Goal: Task Accomplishment & Management: Use online tool/utility

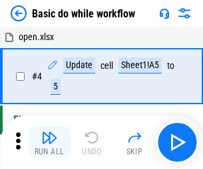
click at [49, 142] on img "button" at bounding box center [49, 137] width 16 height 16
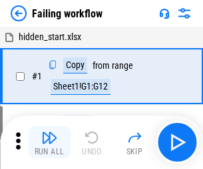
click at [49, 142] on img "button" at bounding box center [49, 137] width 16 height 16
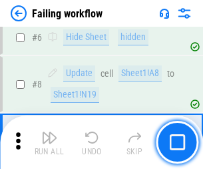
scroll to position [283, 0]
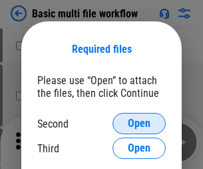
click at [139, 123] on span "Open" at bounding box center [139, 123] width 23 height 11
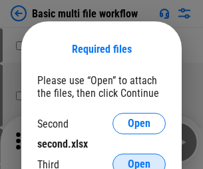
click at [139, 159] on span "Open" at bounding box center [139, 164] width 23 height 11
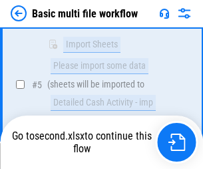
scroll to position [464, 0]
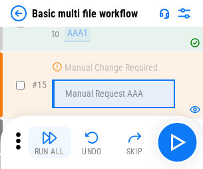
click at [49, 142] on img "button" at bounding box center [49, 137] width 16 height 16
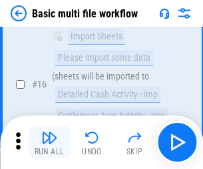
click at [49, 142] on img "button" at bounding box center [49, 137] width 16 height 16
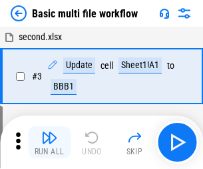
click at [49, 142] on img "button" at bounding box center [49, 137] width 16 height 16
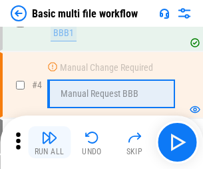
click at [49, 142] on img "button" at bounding box center [49, 137] width 16 height 16
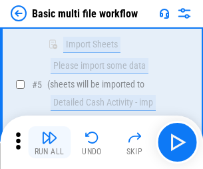
click at [49, 142] on img "button" at bounding box center [49, 137] width 16 height 16
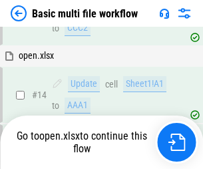
scroll to position [793, 0]
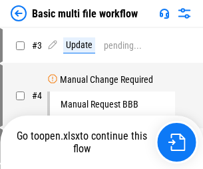
scroll to position [54, 0]
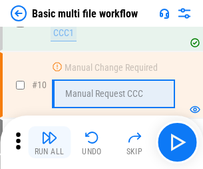
click at [49, 142] on img "button" at bounding box center [49, 137] width 16 height 16
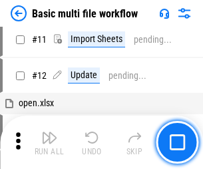
click at [49, 142] on img "button" at bounding box center [49, 137] width 16 height 16
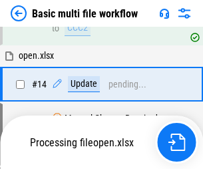
scroll to position [697, 0]
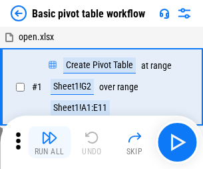
click at [49, 142] on img "button" at bounding box center [49, 137] width 16 height 16
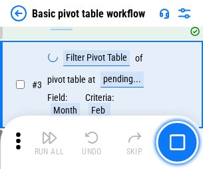
scroll to position [319, 0]
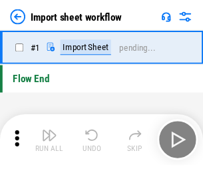
scroll to position [5, 0]
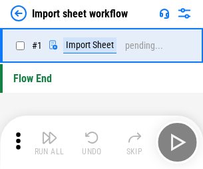
click at [49, 142] on img "button" at bounding box center [49, 137] width 16 height 16
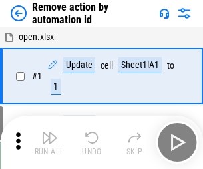
click at [49, 142] on img "button" at bounding box center [49, 137] width 16 height 16
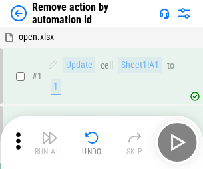
scroll to position [49, 0]
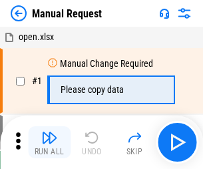
click at [49, 142] on img "button" at bounding box center [49, 137] width 16 height 16
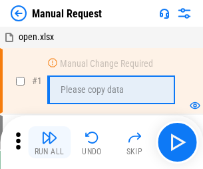
click at [49, 142] on img "button" at bounding box center [49, 137] width 16 height 16
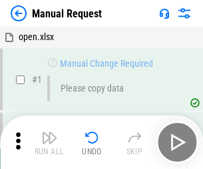
scroll to position [45, 0]
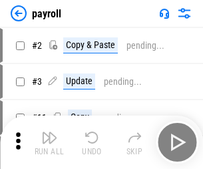
click at [49, 142] on img "button" at bounding box center [49, 137] width 16 height 16
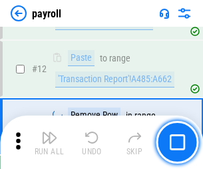
scroll to position [279, 0]
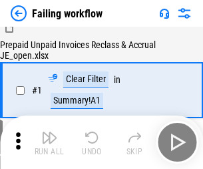
click at [49, 142] on img "button" at bounding box center [49, 137] width 16 height 16
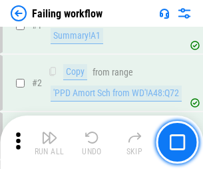
scroll to position [215, 0]
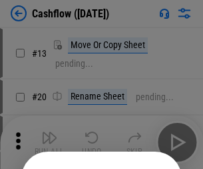
scroll to position [130, 0]
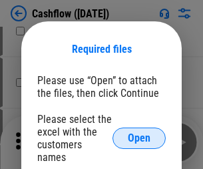
click at [139, 133] on span "Open" at bounding box center [139, 138] width 23 height 11
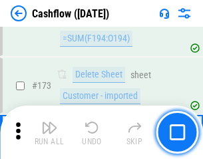
scroll to position [1411, 0]
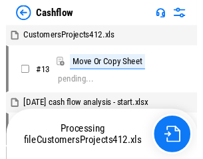
scroll to position [268, 0]
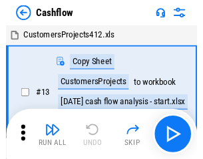
scroll to position [15, 0]
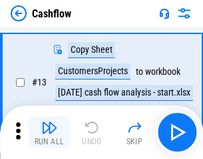
click at [49, 132] on img "button" at bounding box center [49, 127] width 16 height 16
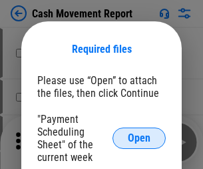
click at [139, 138] on span "Open" at bounding box center [139, 138] width 23 height 11
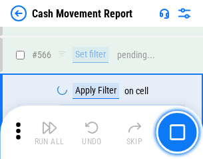
scroll to position [6107, 0]
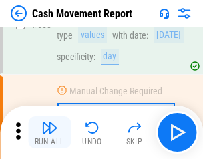
click at [49, 132] on img "button" at bounding box center [49, 127] width 16 height 16
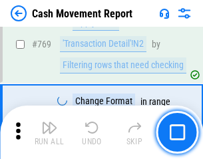
scroll to position [7405, 0]
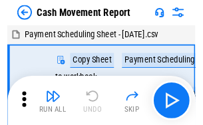
scroll to position [24, 0]
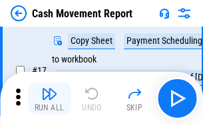
click at [49, 99] on img "button" at bounding box center [49, 94] width 16 height 16
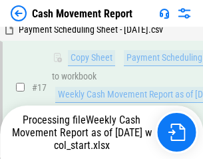
scroll to position [209, 0]
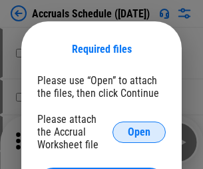
click at [139, 131] on span "Open" at bounding box center [139, 132] width 23 height 11
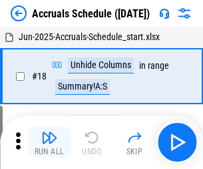
click at [49, 142] on img "button" at bounding box center [49, 137] width 16 height 16
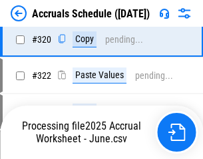
scroll to position [2479, 0]
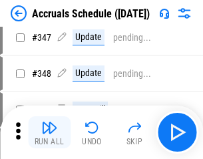
click at [49, 132] on img "button" at bounding box center [49, 127] width 16 height 16
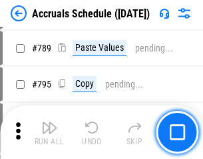
scroll to position [5598, 0]
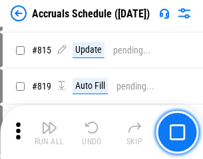
click at [49, 132] on img "button" at bounding box center [49, 127] width 16 height 16
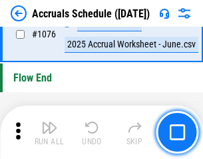
scroll to position [7981, 0]
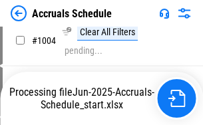
scroll to position [6788, 0]
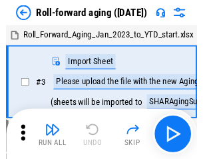
scroll to position [2, 0]
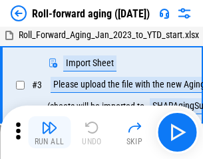
click at [49, 132] on img "button" at bounding box center [49, 127] width 16 height 16
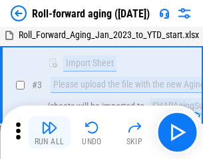
click at [49, 132] on img "button" at bounding box center [49, 127] width 16 height 16
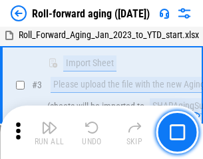
scroll to position [86, 0]
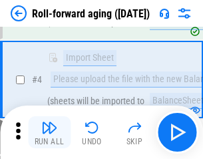
click at [49, 132] on img "button" at bounding box center [49, 127] width 16 height 16
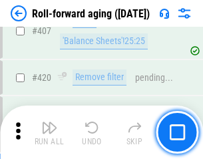
scroll to position [4621, 0]
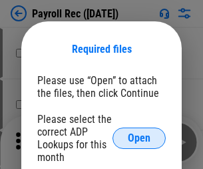
click at [139, 138] on span "Open" at bounding box center [139, 138] width 23 height 11
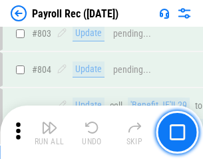
scroll to position [8466, 0]
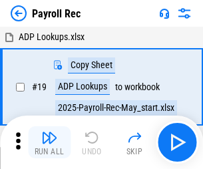
click at [49, 142] on img "button" at bounding box center [49, 137] width 16 height 16
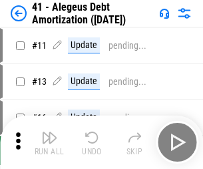
click at [49, 142] on img "button" at bounding box center [49, 137] width 16 height 16
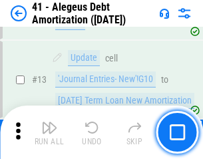
scroll to position [165, 0]
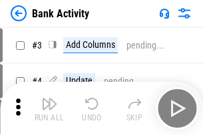
click at [49, 109] on img "button" at bounding box center [49, 104] width 16 height 16
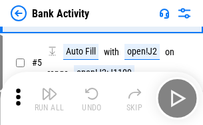
scroll to position [71, 0]
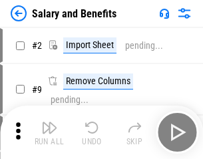
scroll to position [18, 0]
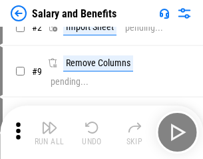
click at [49, 132] on img "button" at bounding box center [49, 127] width 16 height 16
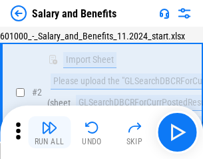
click at [49, 132] on img "button" at bounding box center [49, 127] width 16 height 16
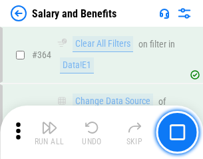
scroll to position [6275, 0]
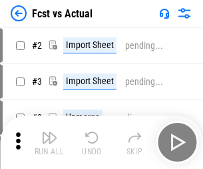
click at [49, 132] on img "button" at bounding box center [49, 137] width 16 height 16
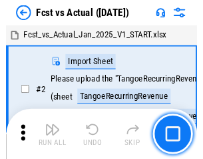
scroll to position [17, 0]
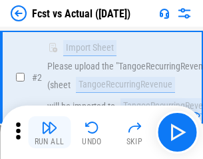
click at [49, 132] on img "button" at bounding box center [49, 127] width 16 height 16
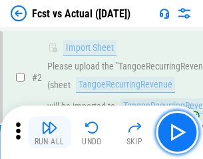
scroll to position [125, 0]
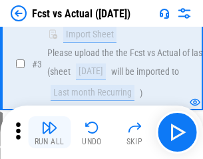
click at [49, 132] on img "button" at bounding box center [49, 127] width 16 height 16
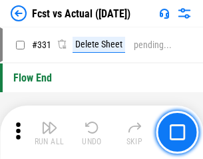
scroll to position [6378, 0]
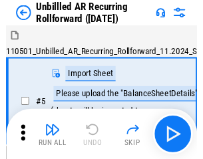
scroll to position [29, 0]
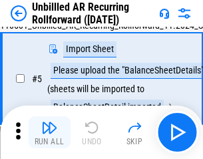
click at [49, 132] on img "button" at bounding box center [49, 127] width 16 height 16
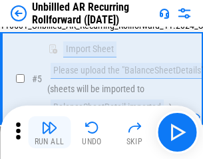
click at [49, 132] on img "button" at bounding box center [49, 127] width 16 height 16
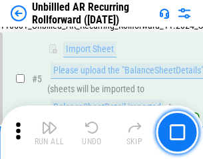
scroll to position [125, 0]
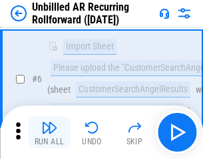
click at [49, 132] on img "button" at bounding box center [49, 127] width 16 height 16
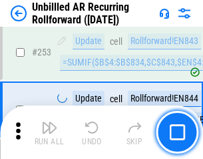
scroll to position [4526, 0]
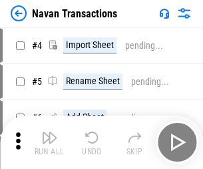
click at [49, 132] on img "button" at bounding box center [49, 137] width 16 height 16
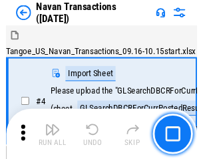
scroll to position [21, 0]
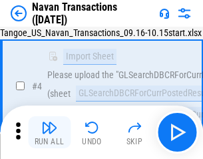
click at [49, 132] on img "button" at bounding box center [49, 127] width 16 height 16
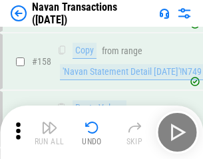
scroll to position [4320, 0]
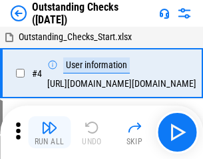
click at [49, 132] on img "button" at bounding box center [49, 127] width 16 height 16
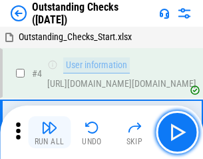
scroll to position [56, 0]
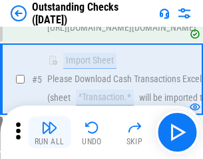
click at [49, 132] on img "button" at bounding box center [49, 127] width 16 height 16
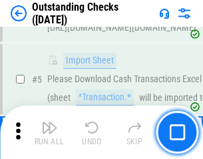
scroll to position [139, 0]
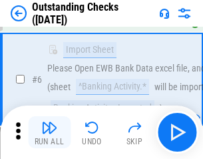
click at [49, 132] on img "button" at bounding box center [49, 127] width 16 height 16
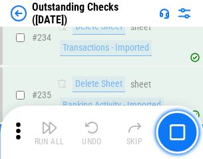
scroll to position [4046, 0]
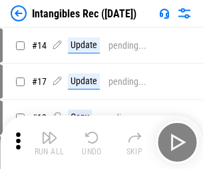
click at [49, 142] on img "button" at bounding box center [49, 137] width 16 height 16
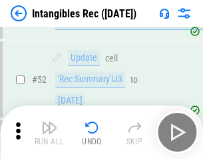
scroll to position [519, 0]
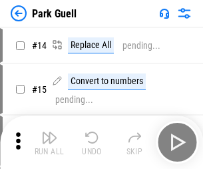
click at [49, 132] on img "button" at bounding box center [49, 137] width 16 height 16
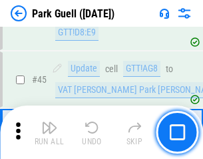
scroll to position [1666, 0]
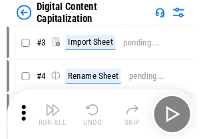
scroll to position [39, 0]
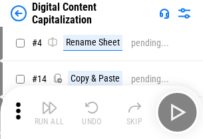
click at [49, 112] on img "button" at bounding box center [49, 107] width 16 height 16
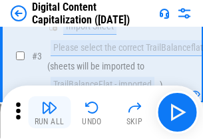
click at [49, 112] on img "button" at bounding box center [49, 107] width 16 height 16
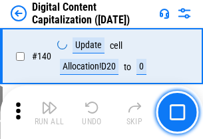
scroll to position [1413, 0]
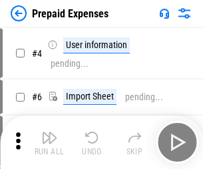
click at [49, 132] on img "button" at bounding box center [49, 137] width 16 height 16
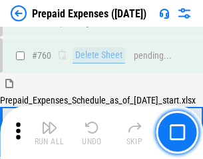
scroll to position [3693, 0]
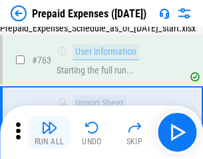
click at [49, 132] on img "button" at bounding box center [49, 127] width 16 height 16
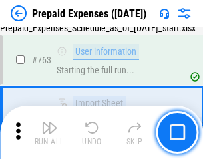
scroll to position [3772, 0]
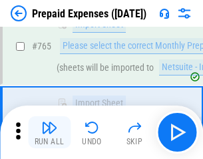
click at [49, 132] on img "button" at bounding box center [49, 127] width 16 height 16
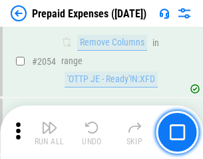
scroll to position [13929, 0]
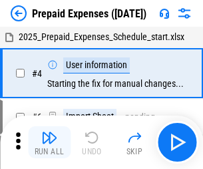
click at [49, 142] on img "button" at bounding box center [49, 137] width 16 height 16
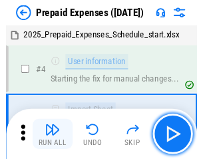
scroll to position [59, 0]
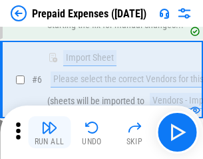
click at [49, 132] on img "button" at bounding box center [49, 127] width 16 height 16
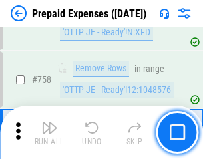
scroll to position [4748, 0]
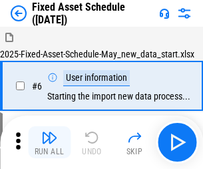
click at [49, 142] on img "button" at bounding box center [49, 137] width 16 height 16
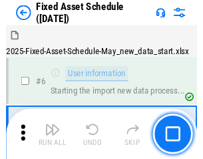
scroll to position [72, 0]
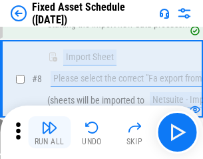
click at [49, 132] on img "button" at bounding box center [49, 127] width 16 height 16
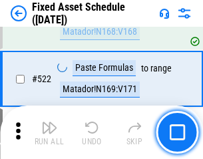
scroll to position [4631, 0]
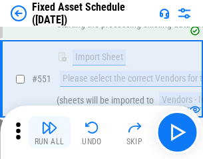
click at [49, 132] on img "button" at bounding box center [49, 127] width 16 height 16
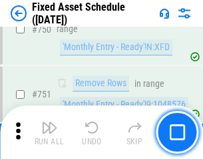
scroll to position [6496, 0]
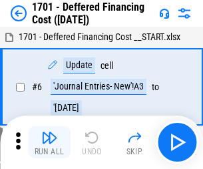
click at [49, 142] on img "button" at bounding box center [49, 137] width 16 height 16
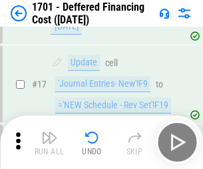
scroll to position [160, 0]
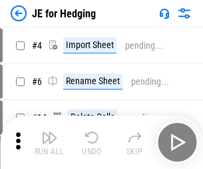
click at [49, 132] on img "button" at bounding box center [49, 137] width 16 height 16
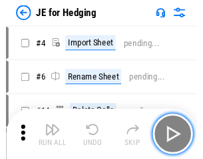
scroll to position [2, 0]
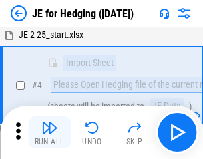
click at [49, 132] on img "button" at bounding box center [49, 127] width 16 height 16
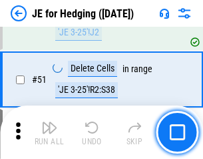
scroll to position [863, 0]
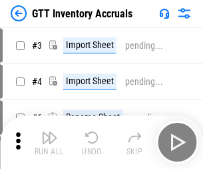
click at [49, 132] on img "button" at bounding box center [49, 137] width 16 height 16
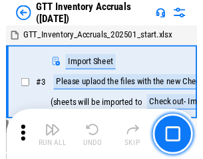
scroll to position [2, 0]
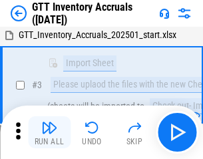
click at [49, 132] on img "button" at bounding box center [49, 127] width 16 height 16
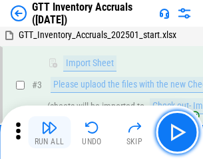
scroll to position [86, 0]
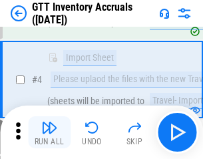
click at [49, 132] on img "button" at bounding box center [49, 127] width 16 height 16
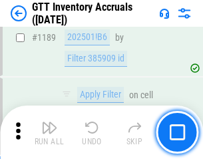
scroll to position [10881, 0]
